Goal: Transaction & Acquisition: Purchase product/service

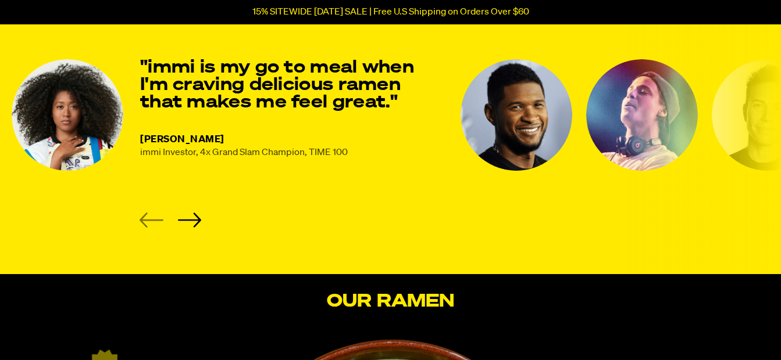
scroll to position [1627, 0]
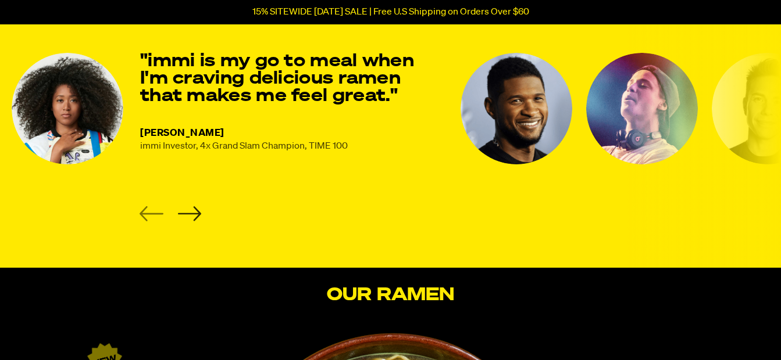
click at [187, 209] on icon "Next slide" at bounding box center [189, 213] width 24 height 15
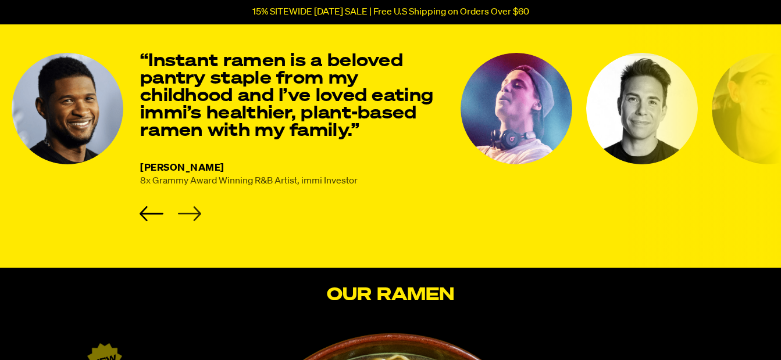
click at [187, 209] on icon "Next slide" at bounding box center [189, 213] width 24 height 15
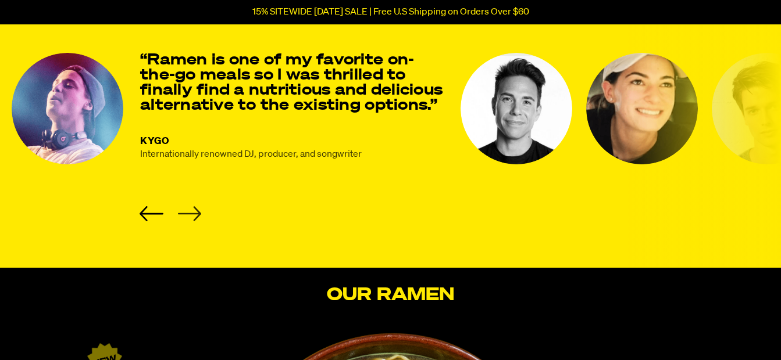
click at [187, 209] on icon "Next slide" at bounding box center [189, 213] width 24 height 15
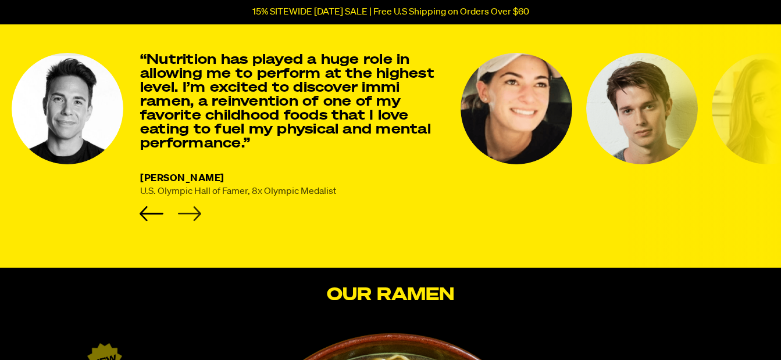
click at [194, 213] on icon "Next slide" at bounding box center [189, 213] width 24 height 15
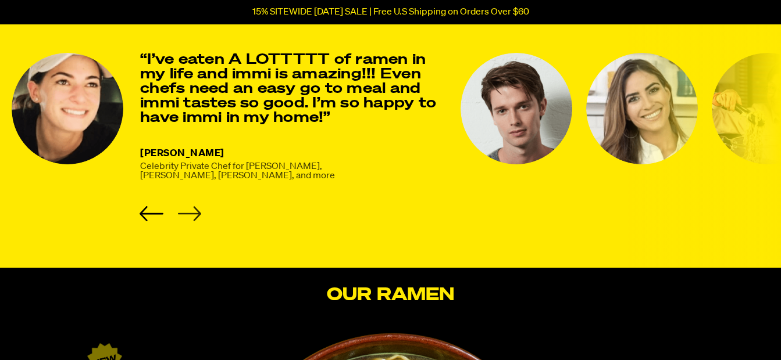
click at [194, 213] on icon "Next slide" at bounding box center [189, 213] width 24 height 15
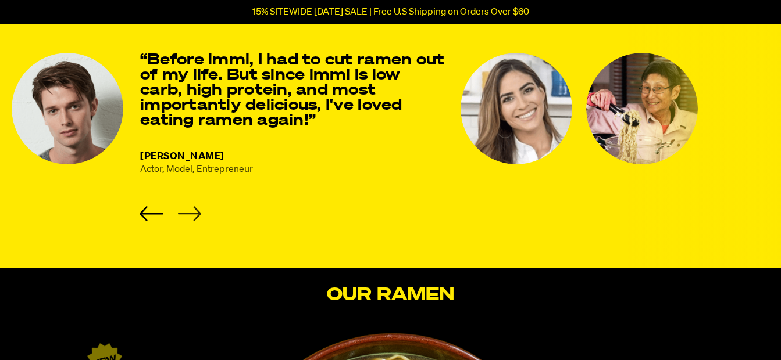
click at [194, 213] on icon "Next slide" at bounding box center [189, 213] width 24 height 15
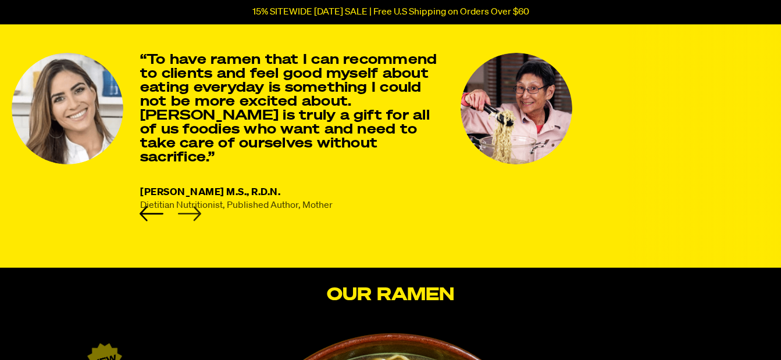
click at [194, 213] on icon "Next slide" at bounding box center [189, 213] width 24 height 15
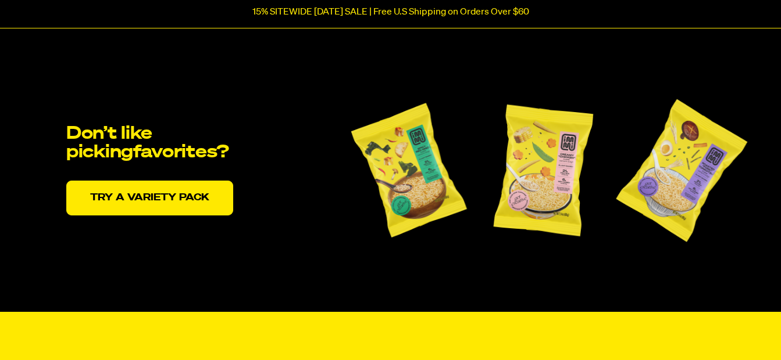
scroll to position [2441, 0]
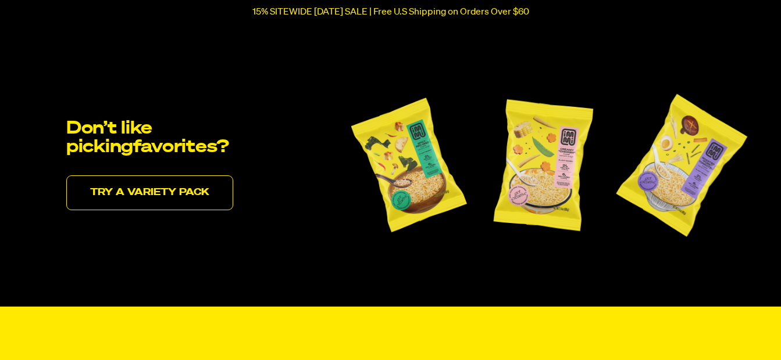
click at [210, 190] on link "Try a variety pack" at bounding box center [149, 193] width 167 height 35
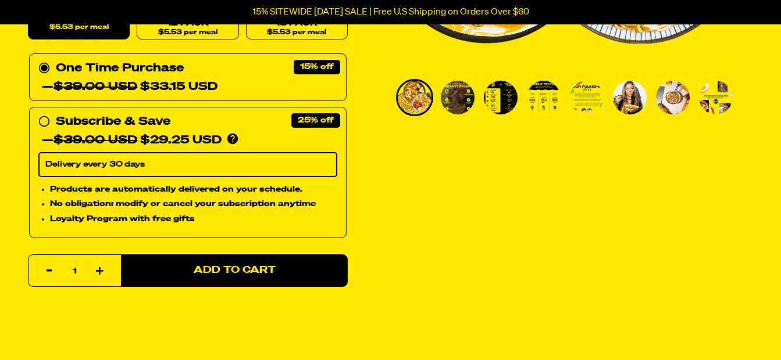
scroll to position [388, 0]
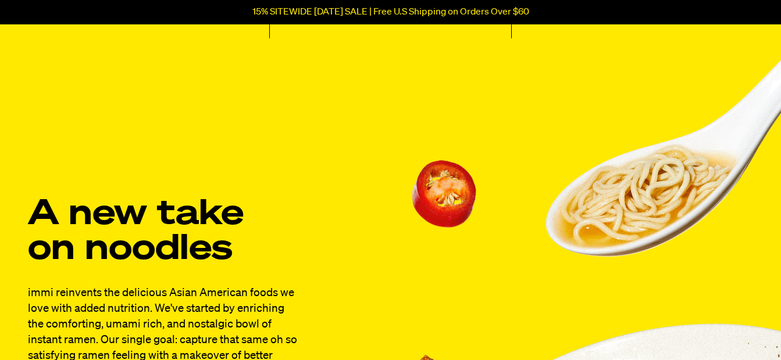
scroll to position [891, 0]
